Goal: Transaction & Acquisition: Purchase product/service

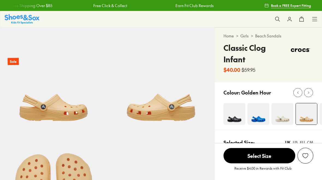
select select "*"
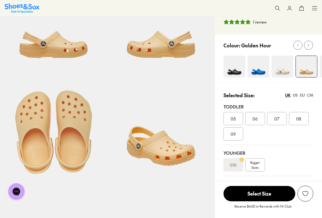
click at [258, 164] on span "Bigger Sizes" at bounding box center [256, 165] width 10 height 10
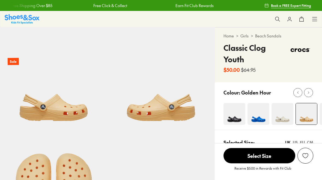
select select "*"
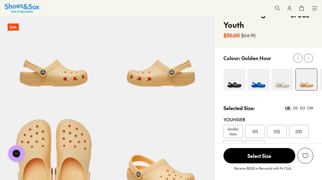
scroll to position [32, 0]
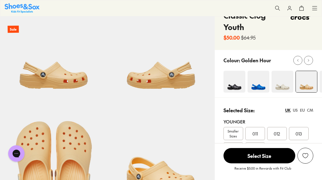
click at [305, 109] on div "EU" at bounding box center [302, 110] width 5 height 6
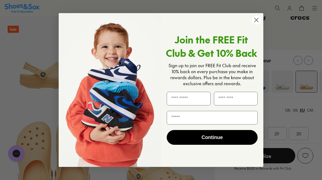
click at [259, 20] on circle "Close dialog" at bounding box center [256, 20] width 9 height 9
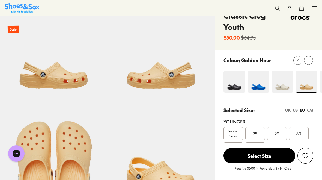
click at [318, 108] on div "Selected Size: UK US EU CM Younger Smaller Sizes 28 29 30 32 33 Older 34 36 37 …" at bounding box center [268, 147] width 107 height 98
click at [312, 112] on div "CM" at bounding box center [310, 110] width 6 height 6
click at [305, 110] on div "EU" at bounding box center [302, 110] width 5 height 6
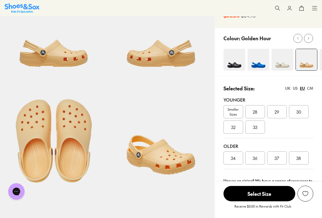
scroll to position [56, 0]
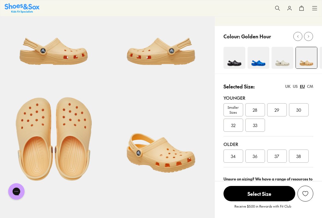
click at [295, 89] on div "US" at bounding box center [295, 86] width 5 height 6
click at [286, 88] on div "UK" at bounding box center [288, 86] width 5 height 6
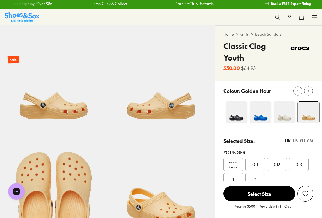
scroll to position [2, 0]
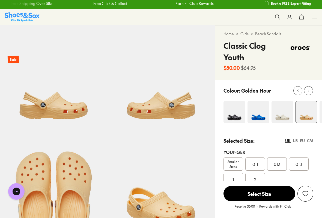
click at [310, 90] on icon at bounding box center [309, 90] width 4 height 4
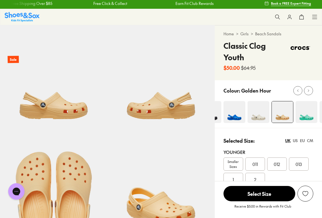
click at [310, 92] on icon at bounding box center [309, 90] width 4 height 4
click at [311, 93] on button at bounding box center [308, 90] width 9 height 9
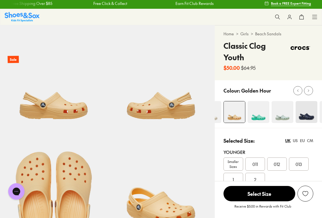
click at [311, 94] on button at bounding box center [308, 90] width 9 height 9
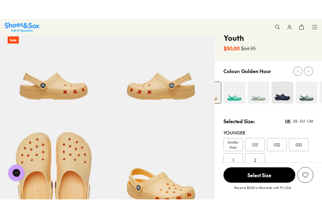
scroll to position [43, 0]
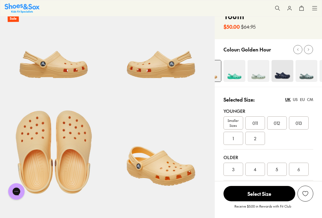
click at [282, 122] on div "012" at bounding box center [278, 122] width 20 height 13
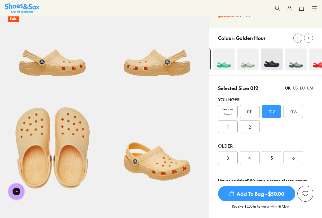
click at [268, 180] on span "Add To Bag - $50.00" at bounding box center [256, 193] width 77 height 15
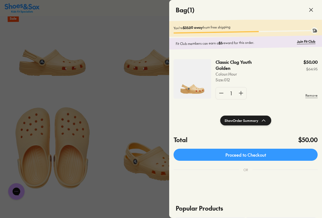
click at [147, 110] on div at bounding box center [161, 109] width 322 height 218
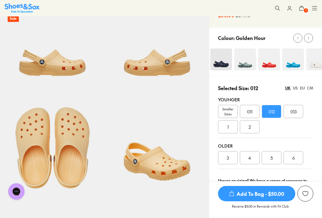
click at [227, 60] on img at bounding box center [221, 59] width 22 height 22
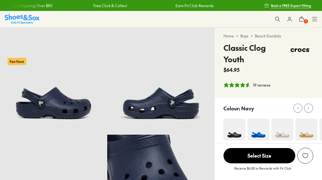
select select "*"
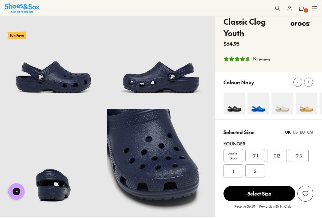
scroll to position [23, 0]
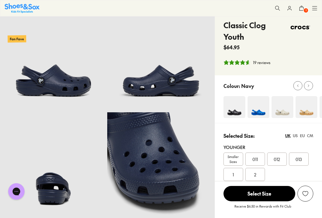
click at [310, 84] on icon at bounding box center [309, 86] width 4 height 4
click at [307, 112] on img at bounding box center [307, 107] width 22 height 22
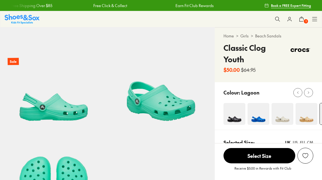
select select "*"
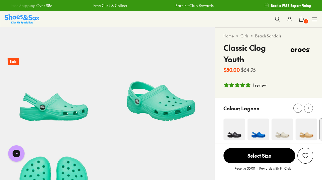
click at [310, 109] on icon at bounding box center [309, 108] width 4 height 4
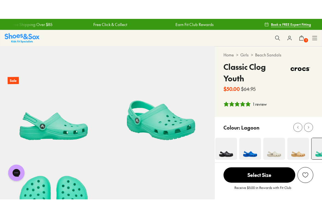
scroll to position [7, 0]
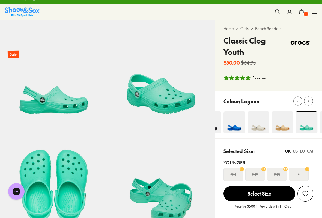
click at [261, 125] on img at bounding box center [259, 122] width 22 height 22
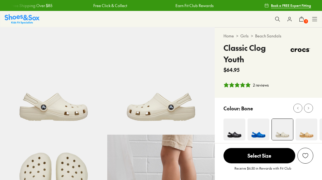
select select "*"
click at [311, 107] on div at bounding box center [309, 108] width 6 height 6
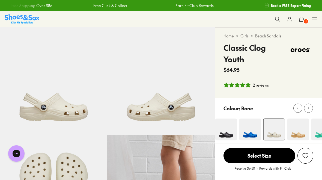
click at [309, 109] on use at bounding box center [308, 108] width 1 height 2
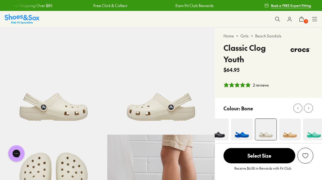
click at [312, 110] on button at bounding box center [308, 108] width 9 height 9
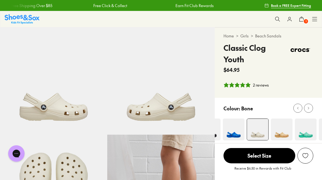
click at [310, 110] on icon at bounding box center [309, 108] width 4 height 4
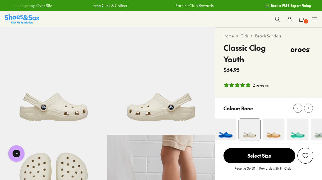
click at [310, 110] on icon at bounding box center [309, 108] width 4 height 4
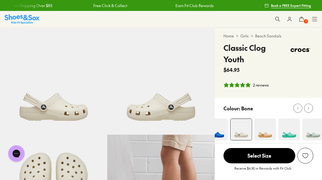
click at [309, 109] on icon at bounding box center [309, 108] width 4 height 4
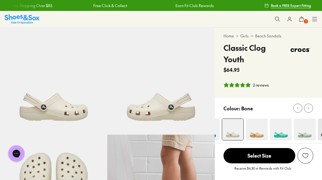
click at [305, 134] on img at bounding box center [305, 130] width 22 height 22
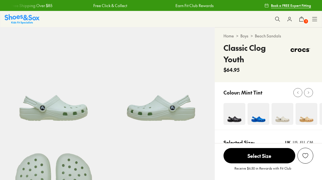
select select "*"
click at [310, 94] on icon at bounding box center [309, 92] width 4 height 4
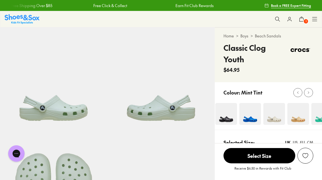
click at [311, 94] on div at bounding box center [309, 93] width 6 height 6
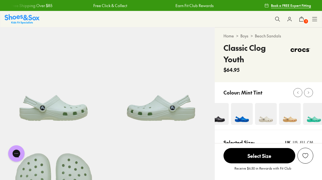
click at [244, 117] on img at bounding box center [242, 114] width 22 height 22
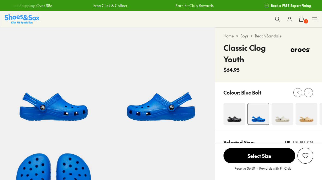
select select "*"
click at [310, 93] on icon at bounding box center [309, 92] width 4 height 4
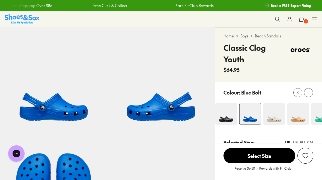
click at [310, 93] on icon at bounding box center [309, 92] width 4 height 4
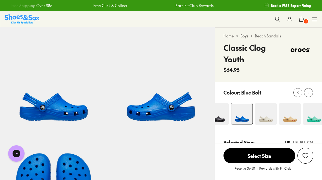
click at [310, 95] on div at bounding box center [309, 93] width 6 height 6
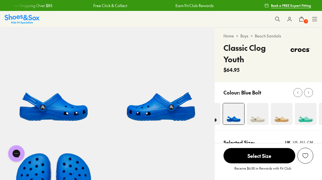
click at [310, 94] on icon at bounding box center [309, 92] width 4 height 4
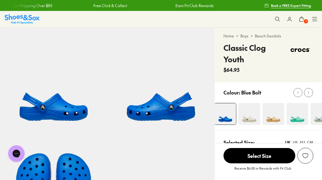
click at [313, 92] on button at bounding box center [308, 92] width 9 height 9
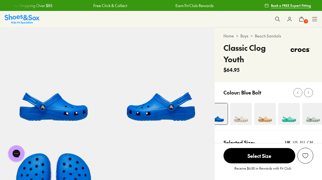
click at [309, 94] on icon at bounding box center [309, 92] width 4 height 4
click at [309, 96] on button at bounding box center [308, 92] width 9 height 9
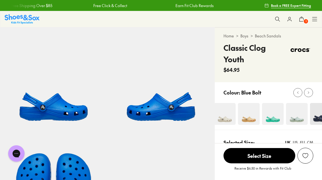
click at [308, 96] on button at bounding box center [308, 92] width 9 height 9
click at [309, 97] on button at bounding box center [308, 92] width 9 height 9
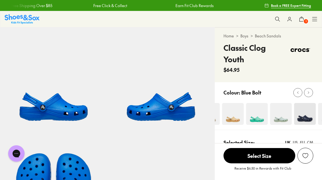
click at [309, 96] on button at bounding box center [308, 92] width 9 height 9
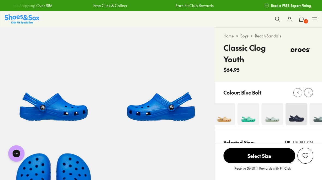
click at [309, 96] on button at bounding box center [308, 92] width 9 height 9
click at [310, 95] on button at bounding box center [308, 92] width 9 height 9
click at [309, 96] on button at bounding box center [308, 92] width 9 height 9
click at [310, 95] on div at bounding box center [309, 93] width 6 height 6
click at [310, 93] on icon at bounding box center [309, 92] width 4 height 4
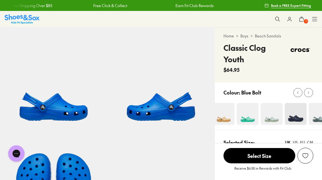
click at [275, 118] on img at bounding box center [272, 114] width 22 height 22
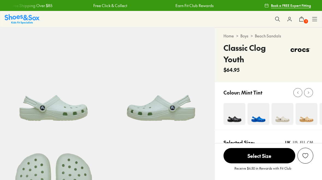
select select "*"
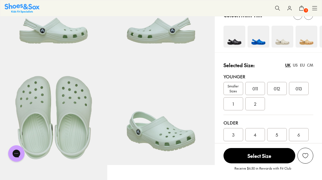
scroll to position [76, 0]
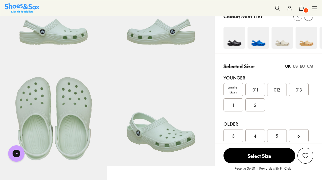
click at [280, 92] on span "012" at bounding box center [277, 89] width 6 height 7
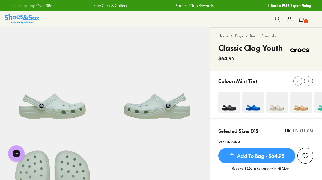
click at [317, 19] on use at bounding box center [315, 19] width 5 height 4
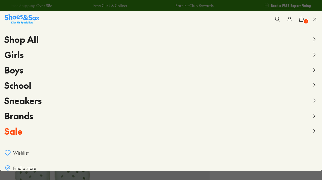
click at [21, 135] on span "Sale" at bounding box center [13, 131] width 18 height 12
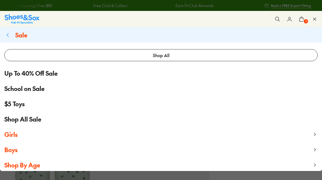
scroll to position [16, 0]
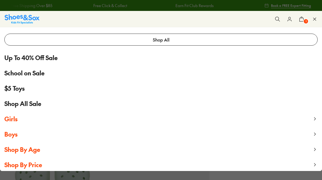
click at [13, 136] on span "Boys" at bounding box center [10, 134] width 13 height 8
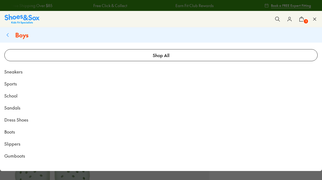
click at [20, 73] on span "Sneakers" at bounding box center [13, 71] width 18 height 7
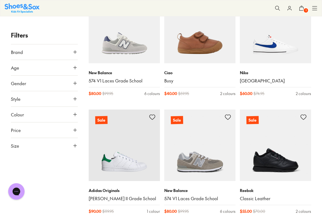
scroll to position [824, 0]
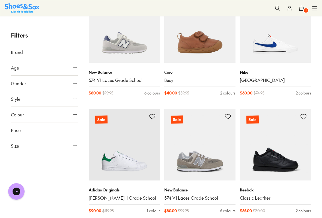
click at [75, 69] on icon at bounding box center [74, 67] width 5 height 5
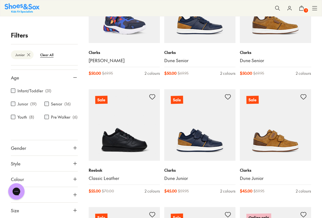
scroll to position [11, 0]
click at [76, 150] on icon at bounding box center [74, 147] width 5 height 5
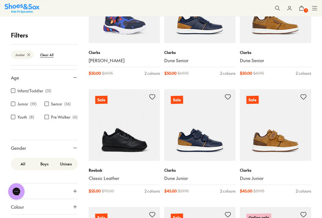
click at [44, 163] on label "Boys" at bounding box center [45, 163] width 22 height 10
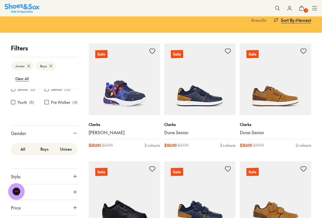
scroll to position [50, 0]
click at [78, 175] on icon at bounding box center [74, 175] width 5 height 5
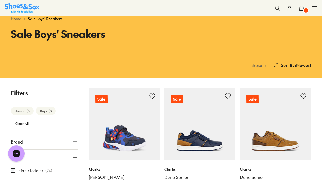
scroll to position [0, 0]
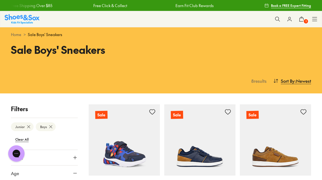
click at [316, 20] on icon at bounding box center [314, 18] width 5 height 5
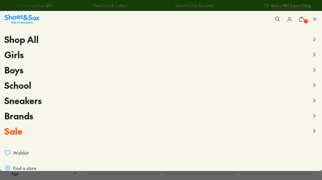
click at [22, 74] on span "Boys" at bounding box center [13, 70] width 19 height 12
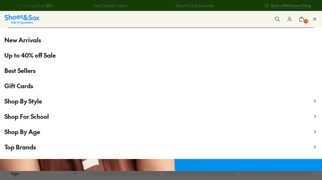
scroll to position [31, 0]
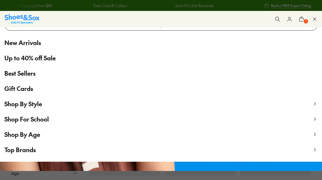
click at [49, 60] on span "Up to 40% off Sale" at bounding box center [29, 58] width 51 height 9
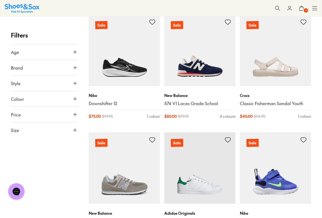
scroll to position [915, 0]
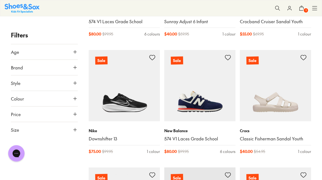
scroll to position [877, 0]
click at [294, 100] on img at bounding box center [275, 85] width 71 height 71
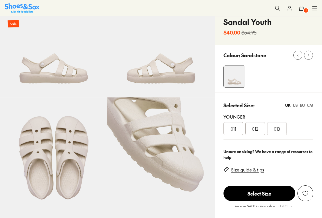
select select "*"
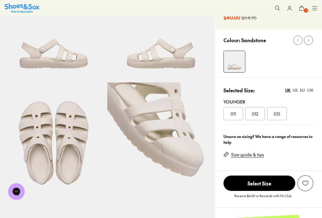
click at [257, 114] on span "012" at bounding box center [255, 113] width 6 height 7
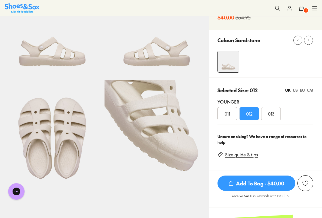
click at [266, 180] on span "Add To Bag - $40.00" at bounding box center [257, 182] width 78 height 15
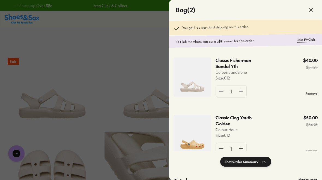
click at [313, 7] on icon at bounding box center [311, 10] width 7 height 7
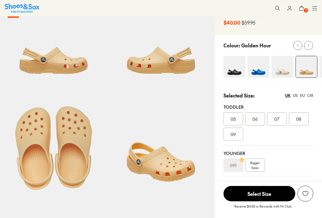
select select "*"
